Goal: Task Accomplishment & Management: Use online tool/utility

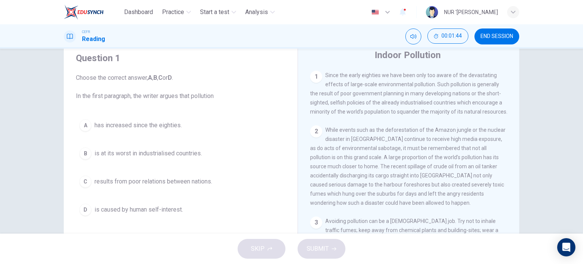
scroll to position [27, 0]
click at [95, 123] on span "has increased since the eighties." at bounding box center [137, 124] width 87 height 9
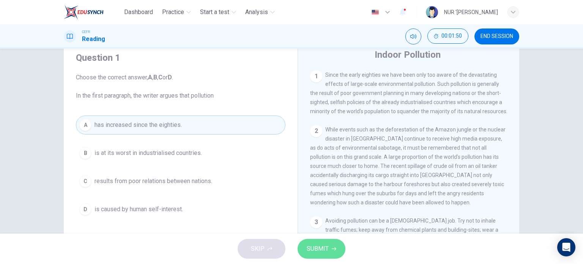
click at [321, 248] on span "SUBMIT" at bounding box center [318, 248] width 22 height 11
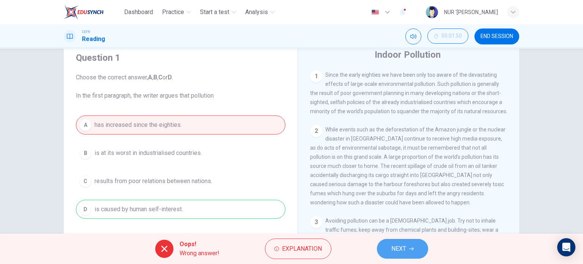
click at [395, 244] on span "NEXT" at bounding box center [398, 248] width 15 height 11
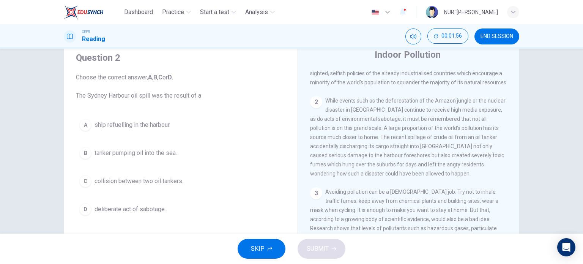
scroll to position [188, 0]
click at [426, 146] on span "While events such as the deforestation of the Amazon jungle or the nuclear disa…" at bounding box center [407, 136] width 195 height 79
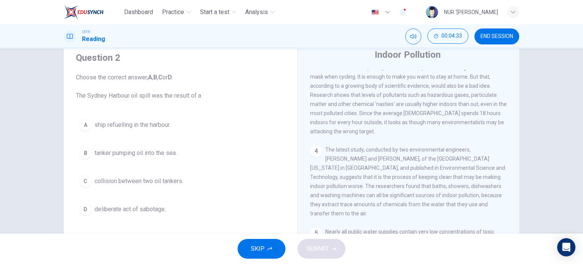
scroll to position [321, 0]
click at [501, 39] on button "END SESSION" at bounding box center [496, 36] width 45 height 16
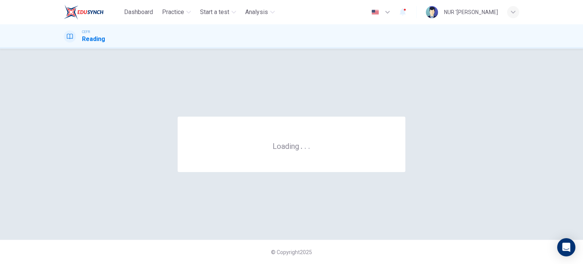
scroll to position [0, 0]
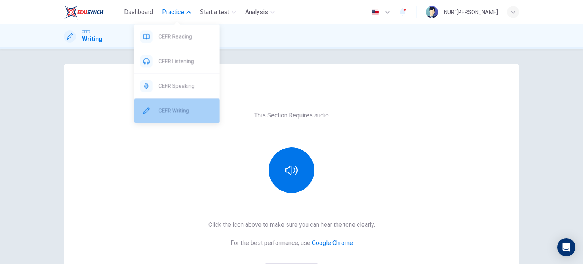
click at [168, 107] on span "CEFR Writing" at bounding box center [186, 110] width 55 height 9
